Goal: Information Seeking & Learning: Learn about a topic

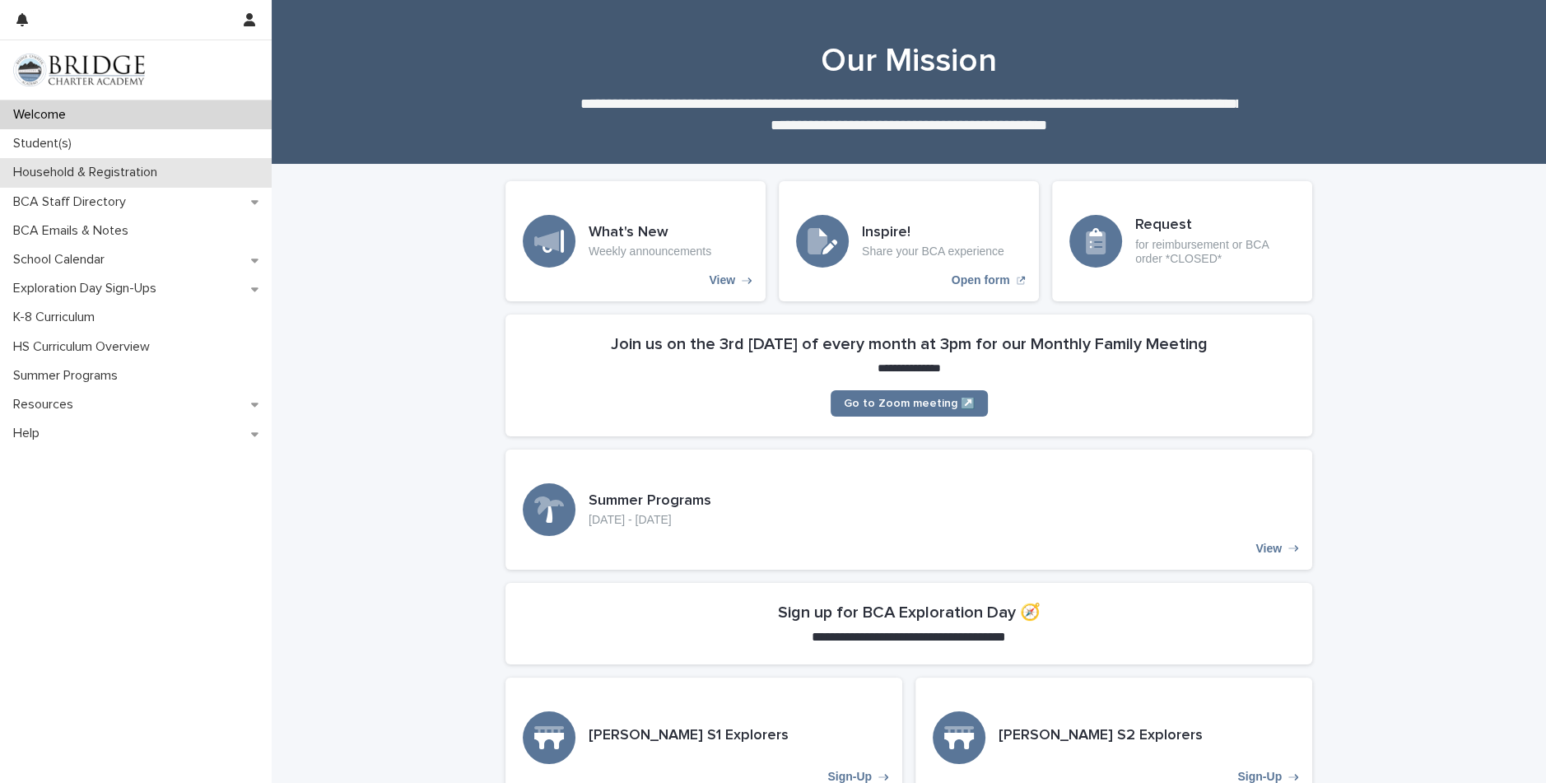
click at [56, 172] on p "Household & Registration" at bounding box center [89, 173] width 164 height 16
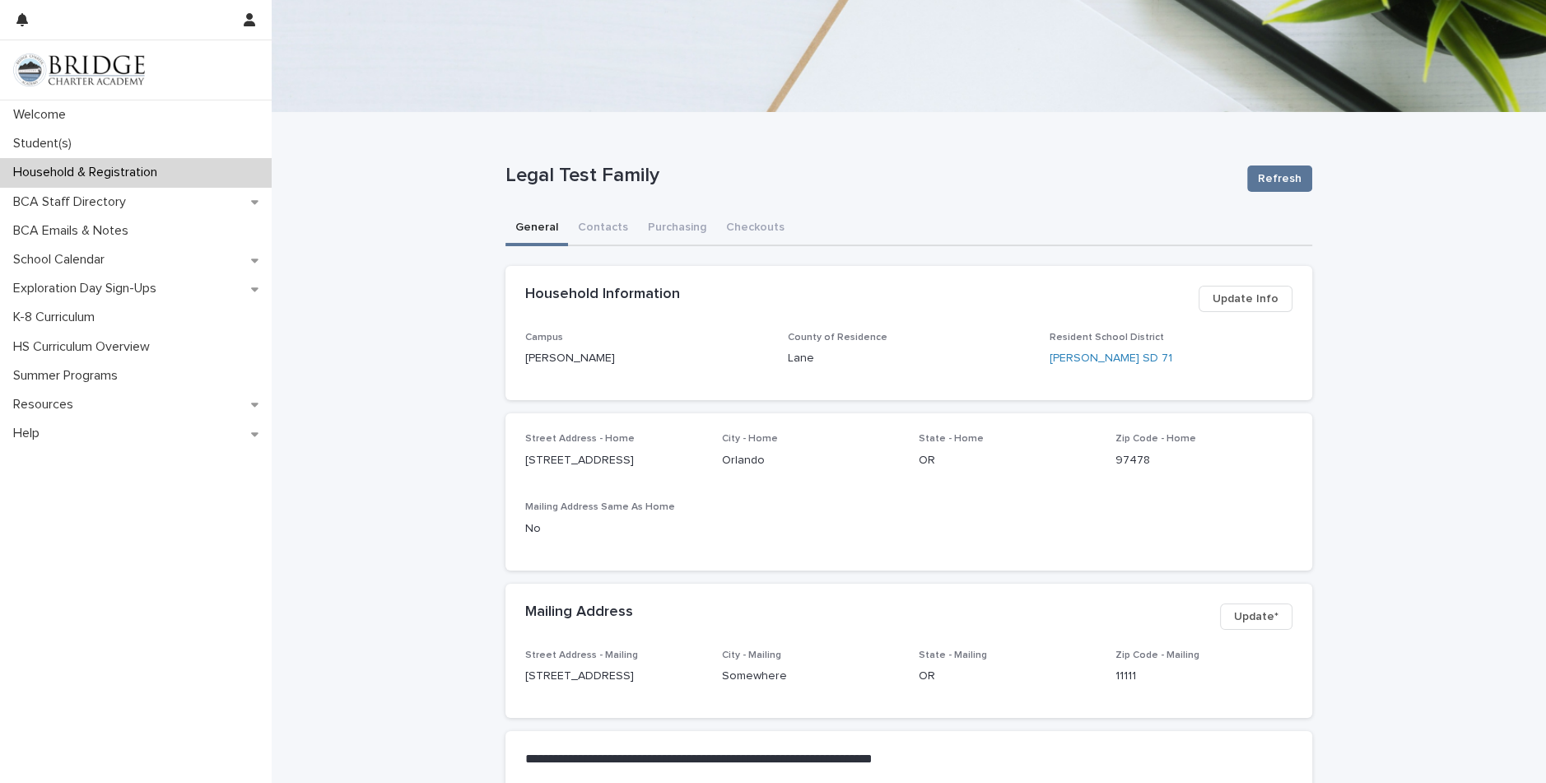
scroll to position [37, 0]
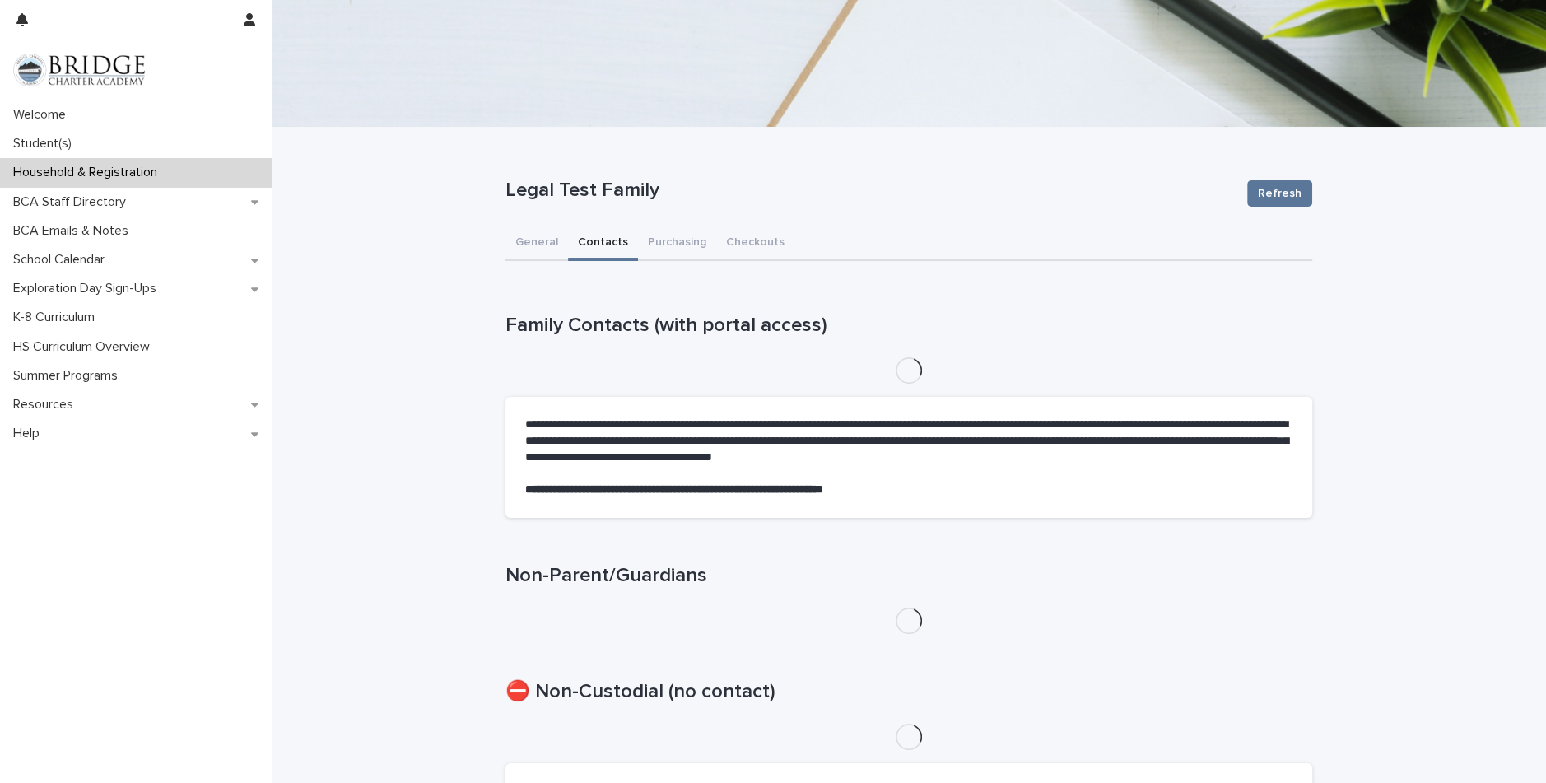
click at [597, 242] on button "Contacts" at bounding box center [603, 243] width 70 height 35
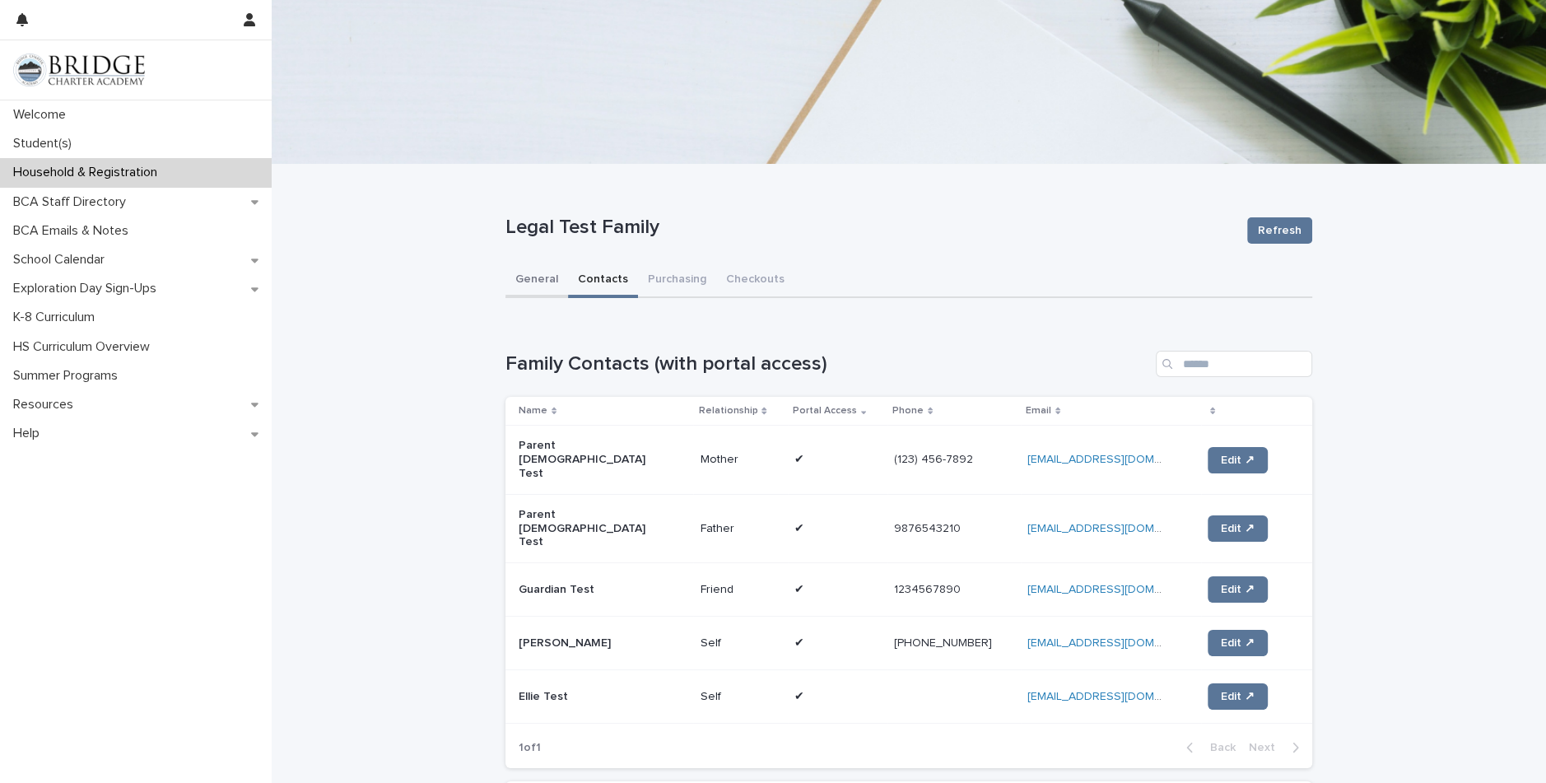
click at [534, 279] on button "General" at bounding box center [536, 280] width 63 height 35
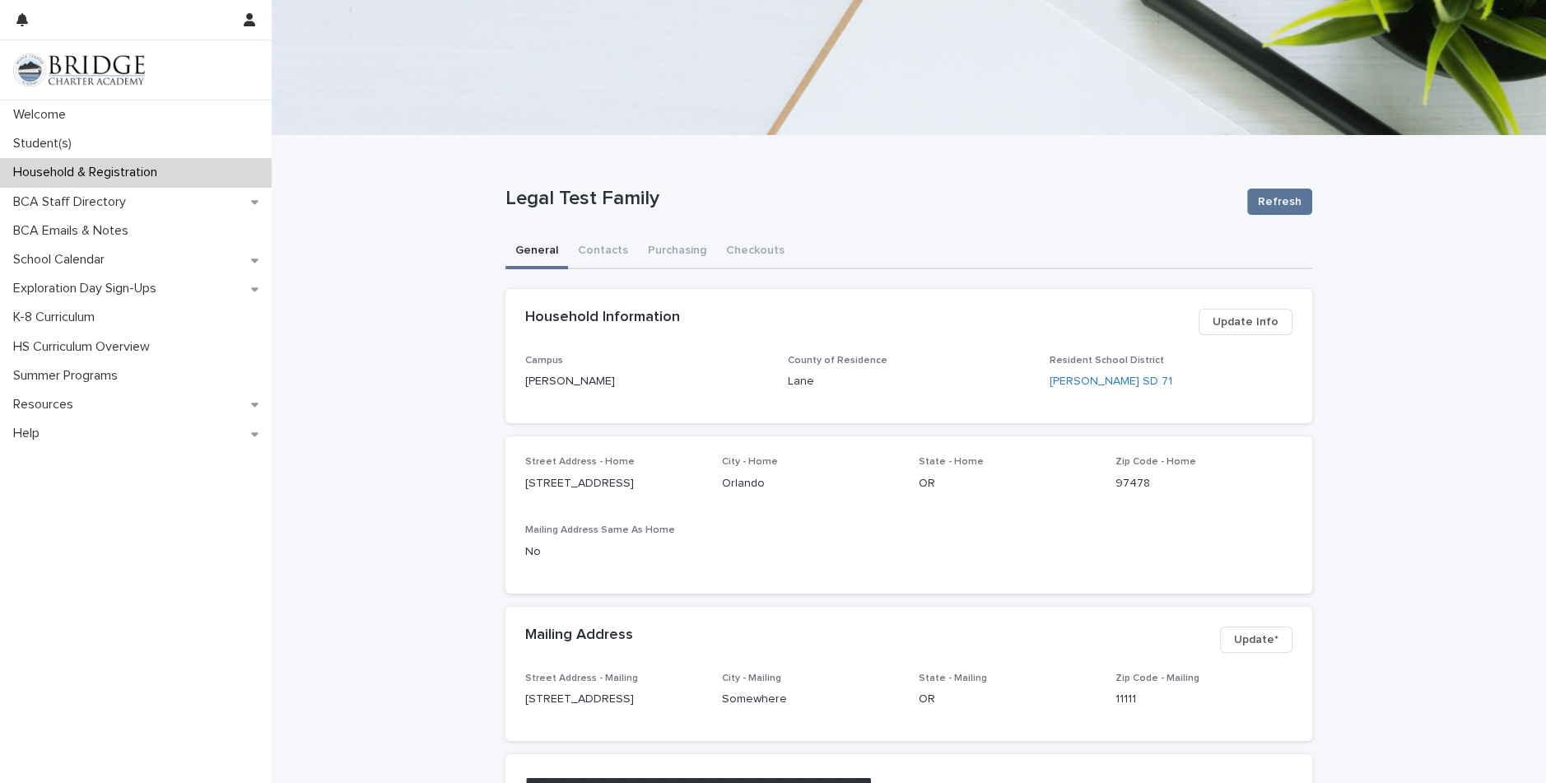
scroll to position [31, 0]
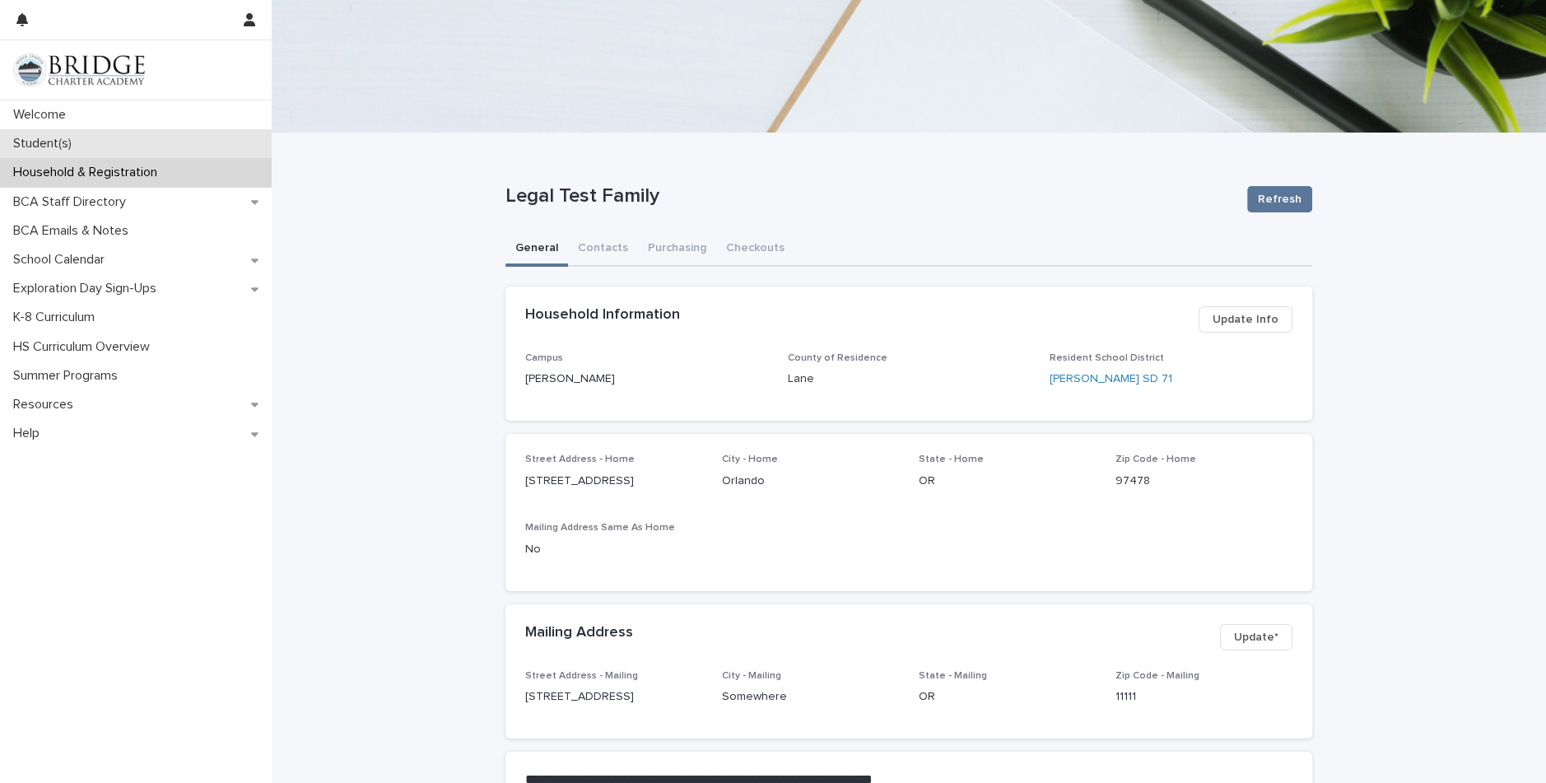
click at [42, 138] on p "Student(s)" at bounding box center [46, 144] width 78 height 16
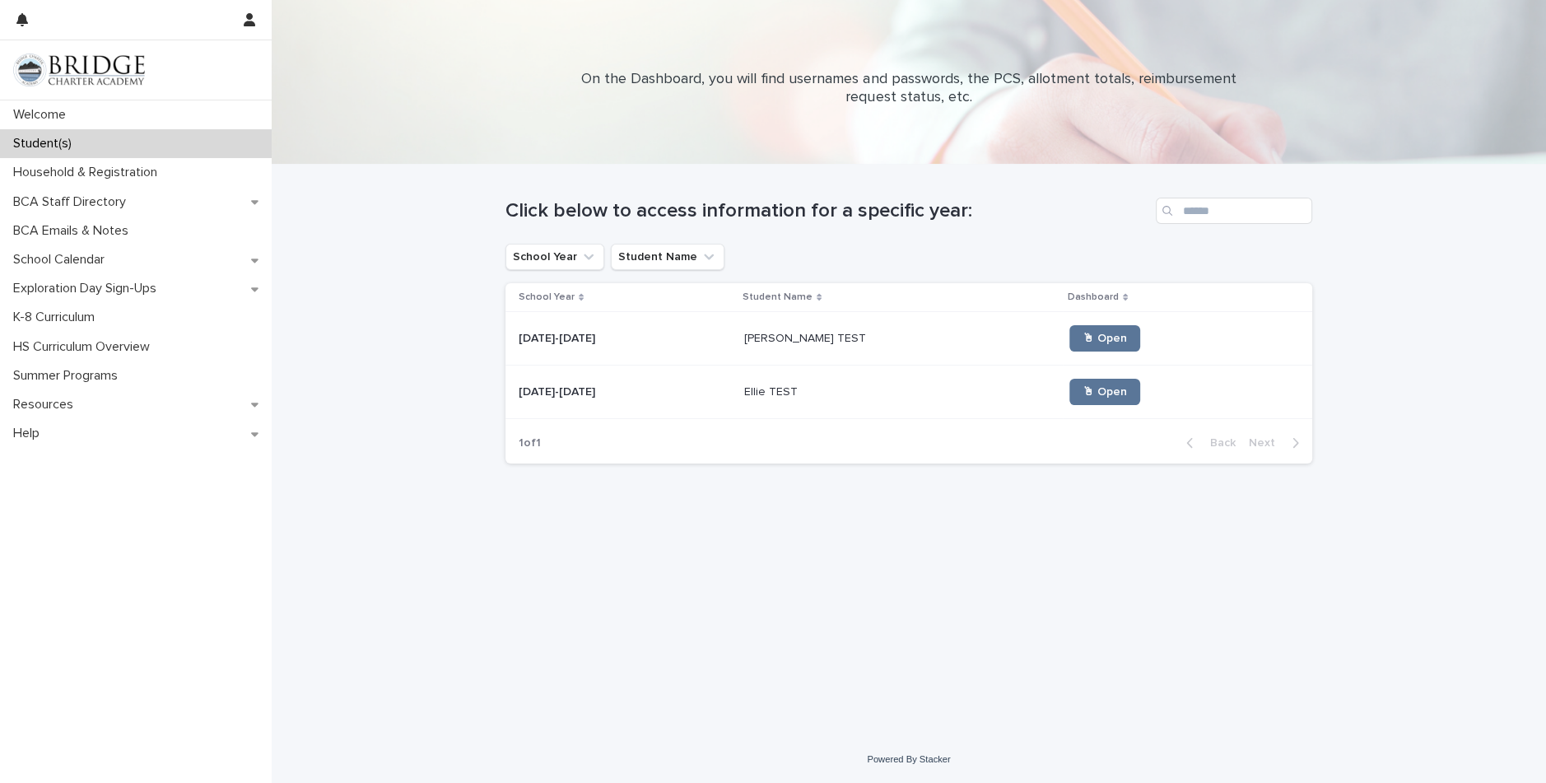
click at [793, 335] on p "[PERSON_NAME] TEST" at bounding box center [806, 336] width 125 height 17
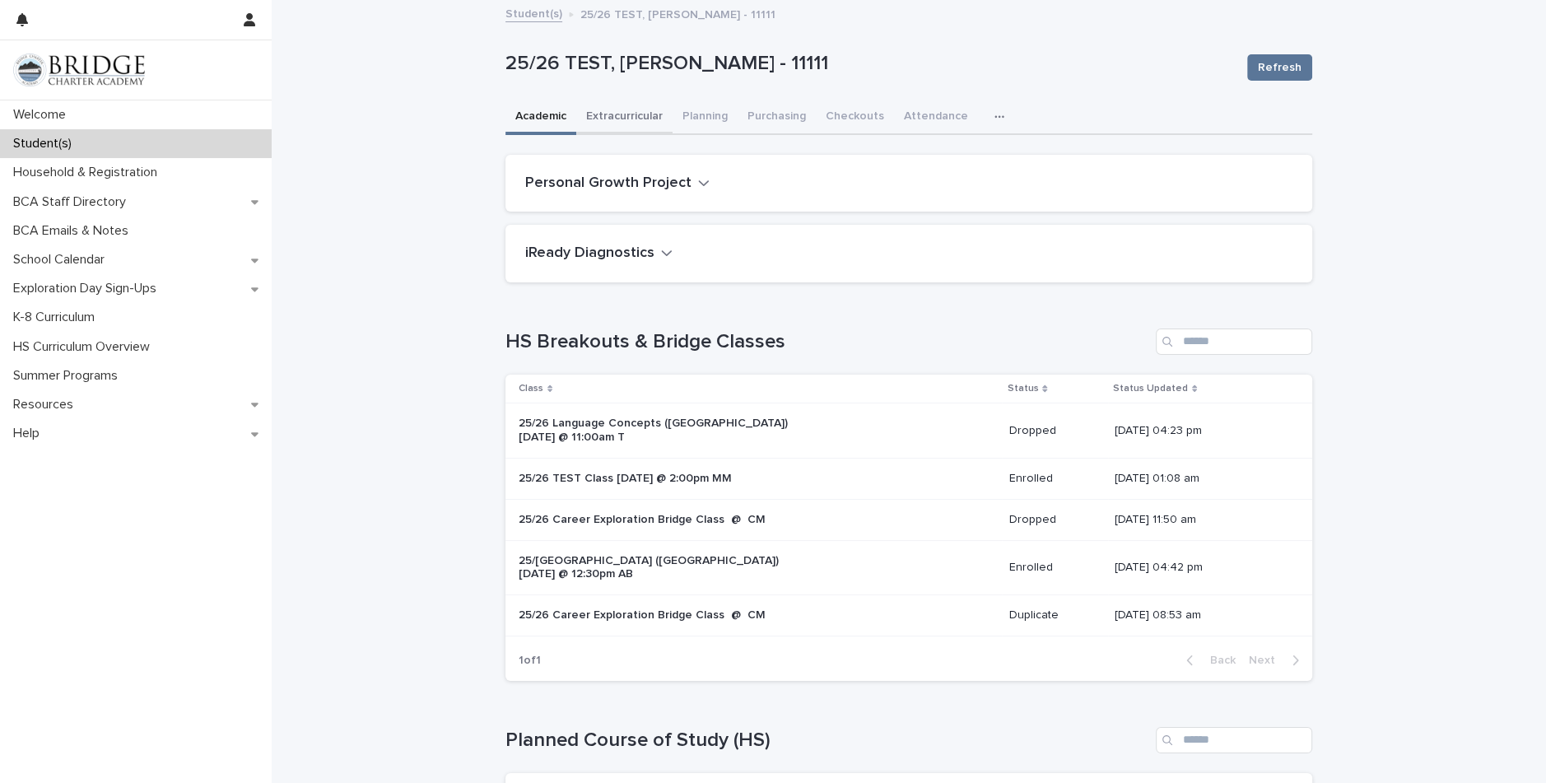
click at [624, 114] on button "Extracurricular" at bounding box center [624, 117] width 96 height 35
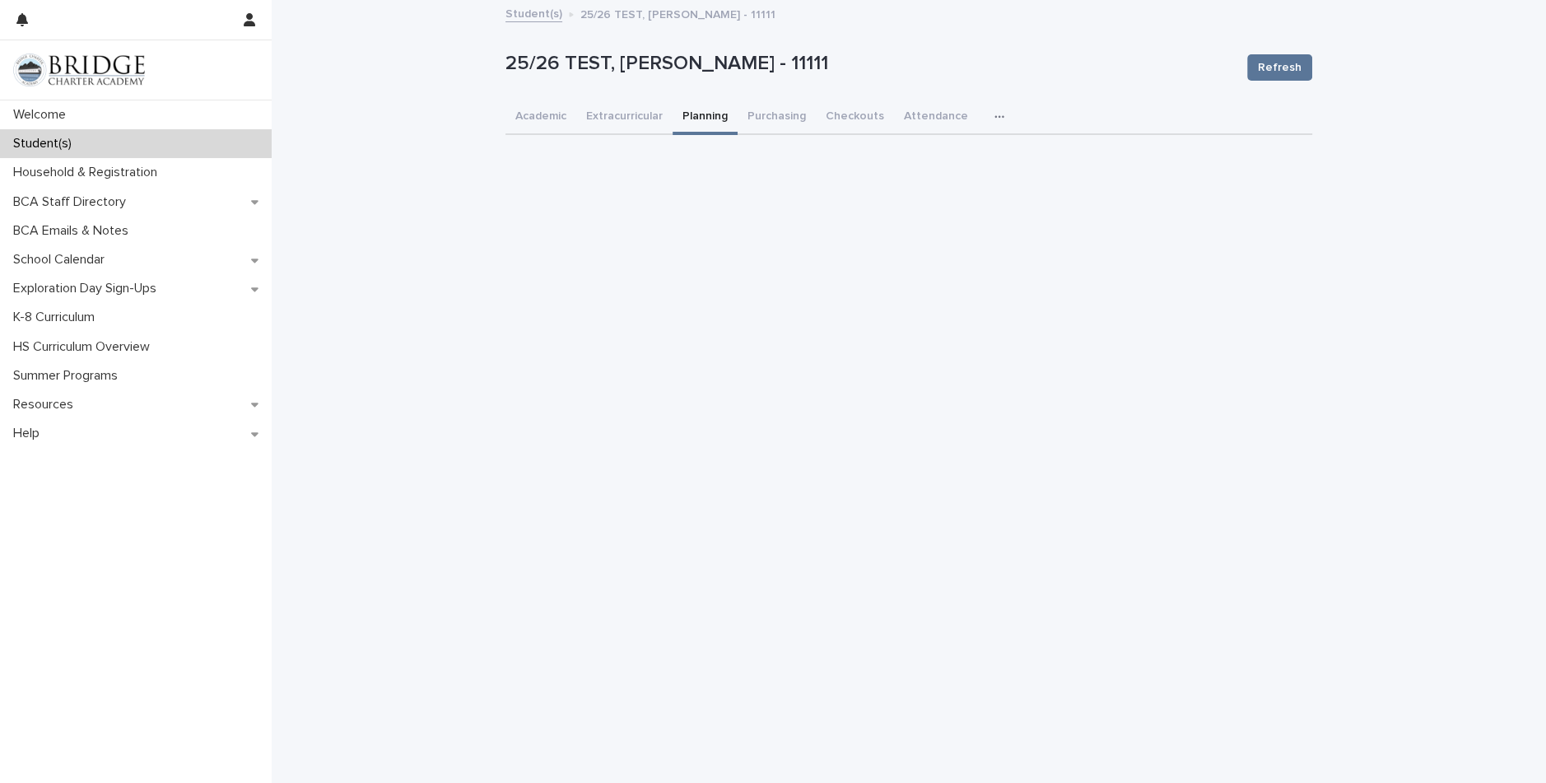
click at [706, 114] on button "Planning" at bounding box center [704, 117] width 65 height 35
click at [763, 113] on button "Purchasing" at bounding box center [777, 117] width 78 height 35
click at [856, 109] on button "Checkouts" at bounding box center [855, 117] width 78 height 35
click at [928, 112] on button "Attendance" at bounding box center [936, 117] width 84 height 35
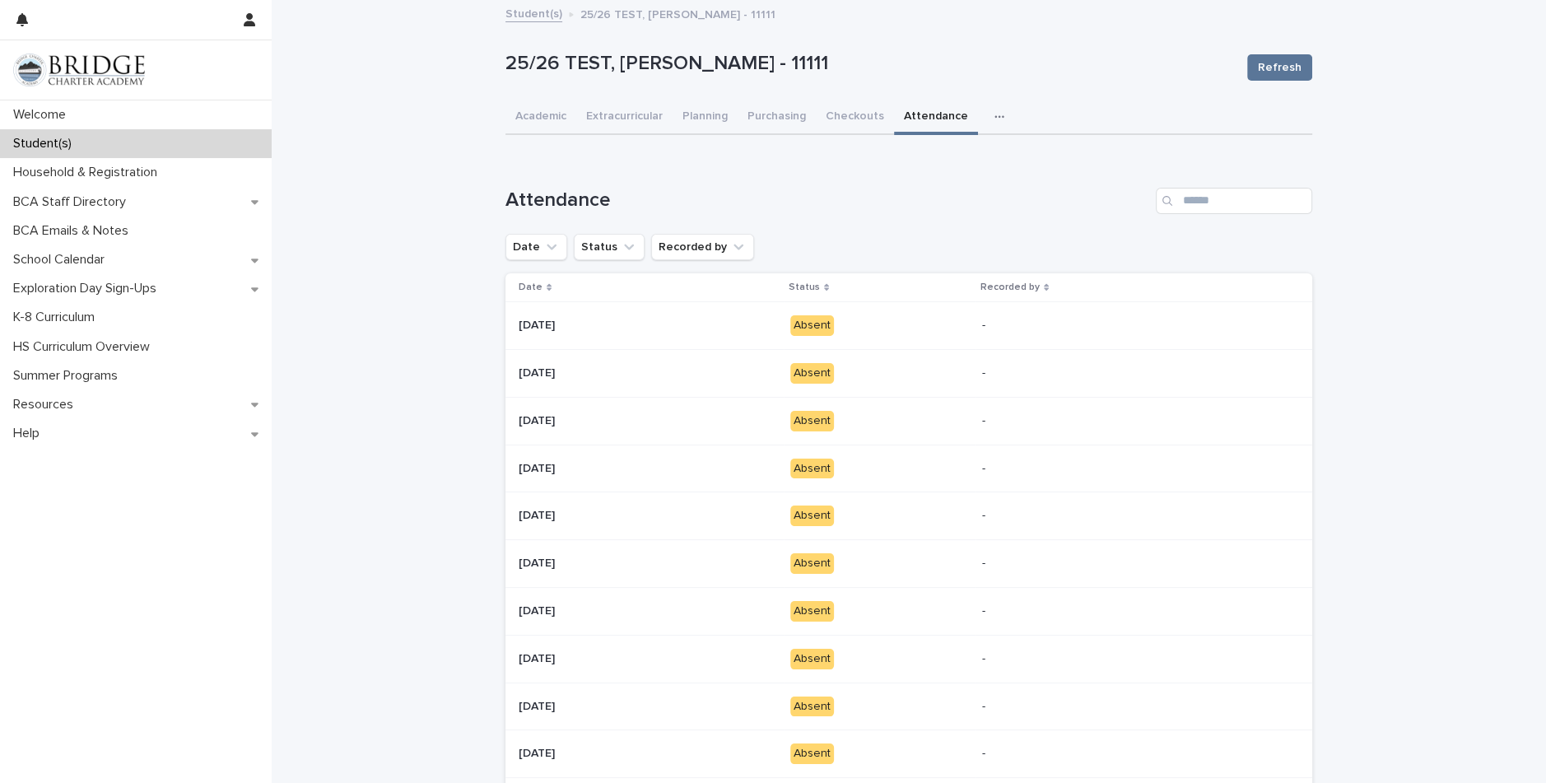
click at [994, 114] on icon "button" at bounding box center [999, 117] width 10 height 12
click at [924, 156] on span "General" at bounding box center [921, 160] width 43 height 12
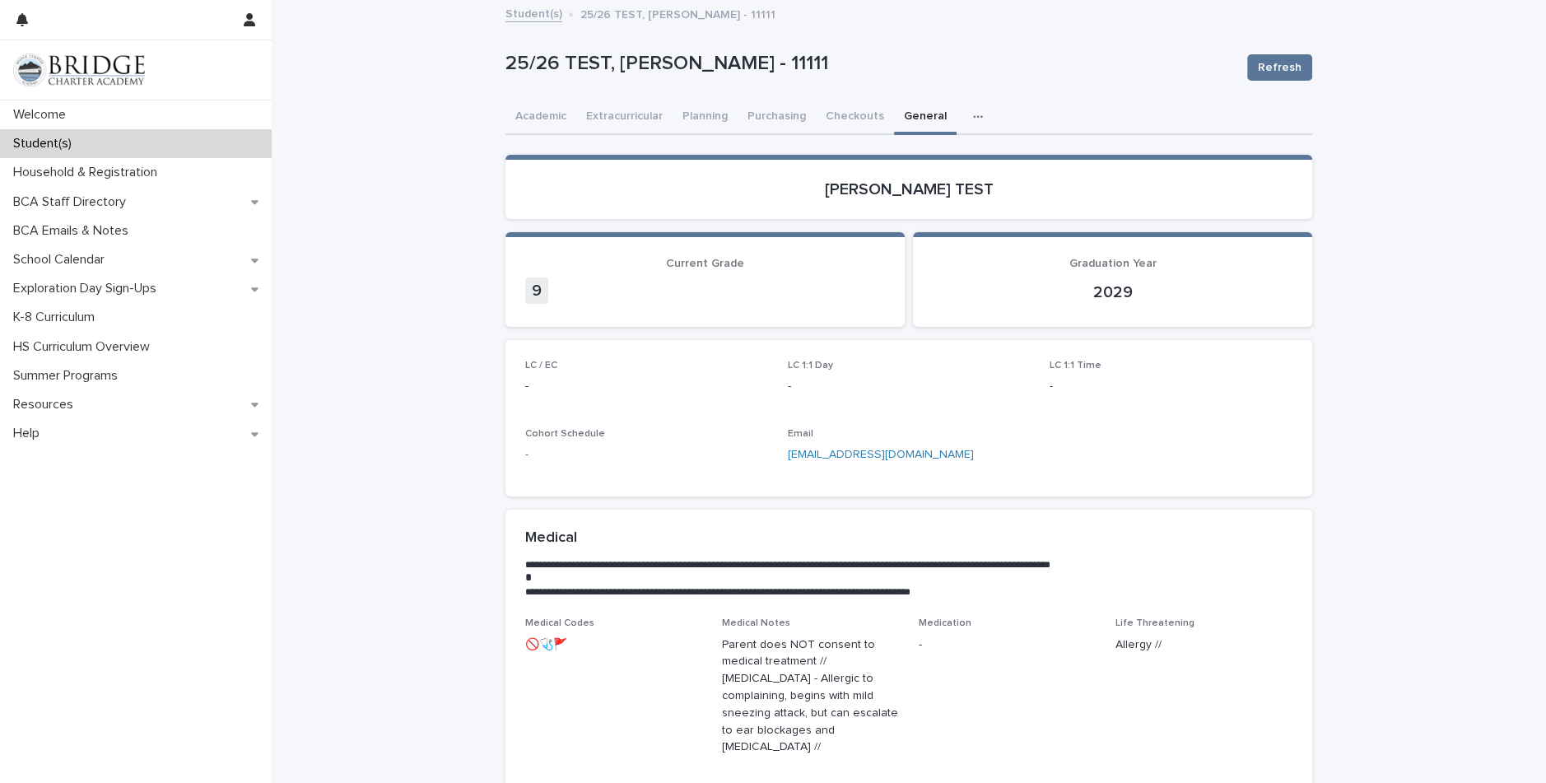
click at [102, 149] on div "Student(s)" at bounding box center [136, 143] width 272 height 29
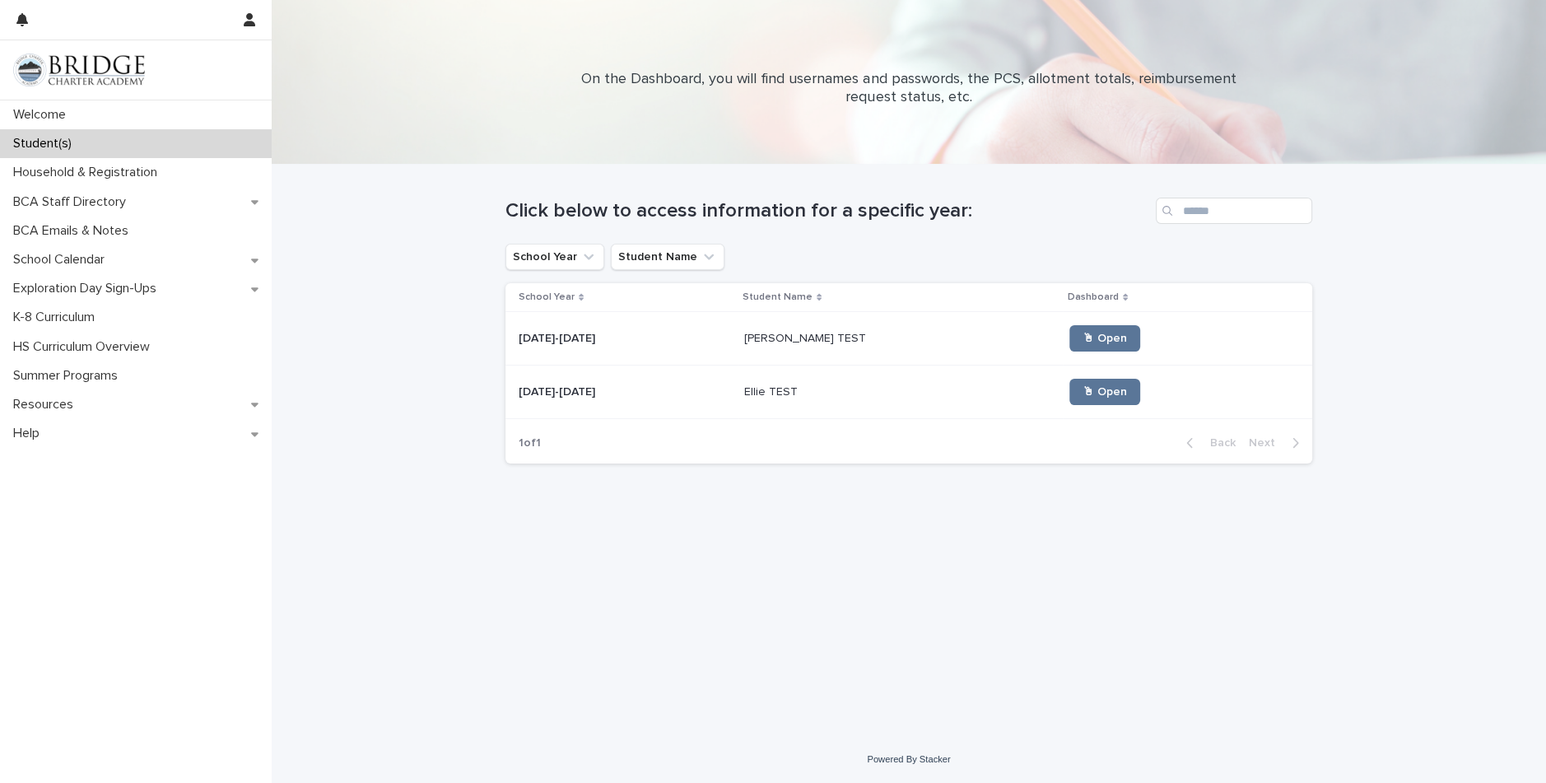
click at [770, 393] on p "Ellie TEST" at bounding box center [772, 390] width 57 height 17
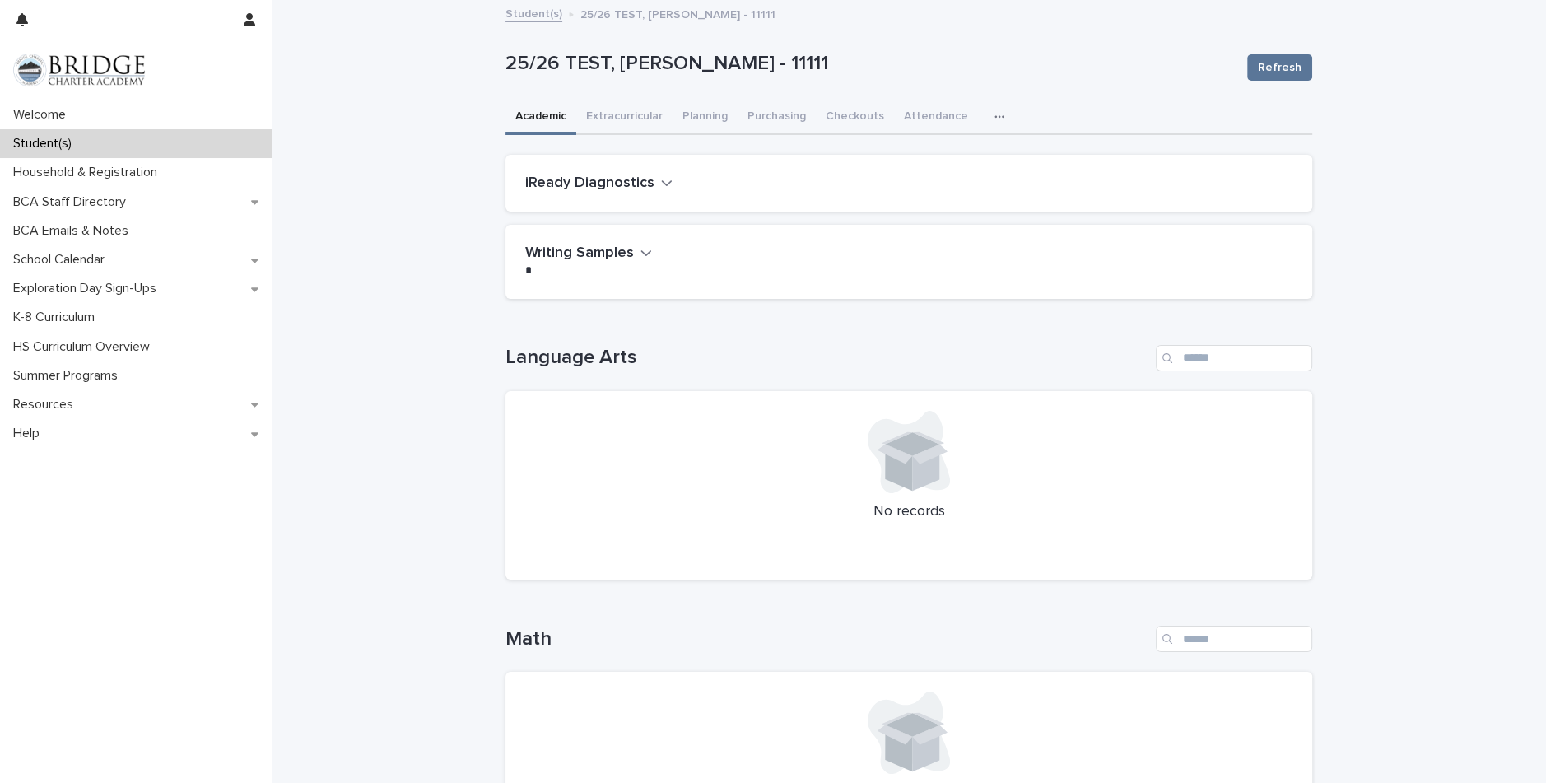
click at [994, 114] on div "button" at bounding box center [1002, 117] width 16 height 12
click at [925, 156] on span "General" at bounding box center [921, 160] width 43 height 12
